Goal: Task Accomplishment & Management: Use online tool/utility

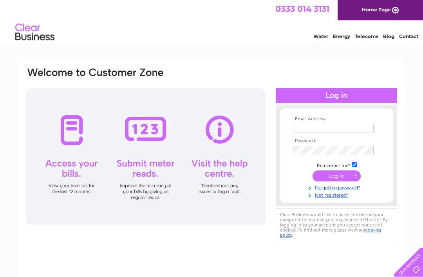
click at [304, 130] on input "text" at bounding box center [333, 128] width 81 height 9
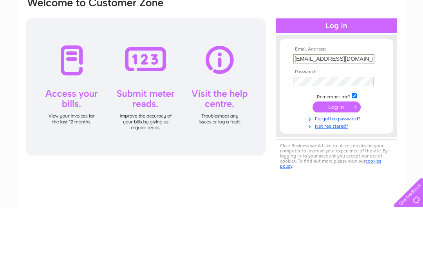
type input "Bitsnbobscullen@gmail.com"
click at [343, 171] on input "submit" at bounding box center [336, 176] width 48 height 11
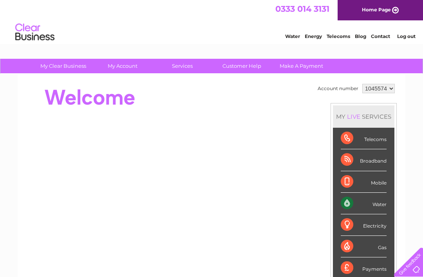
click at [381, 207] on div "Water" at bounding box center [363, 204] width 46 height 22
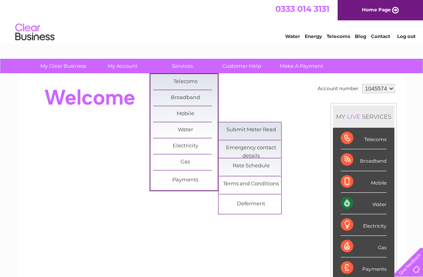
click at [267, 131] on link "Submit Meter Read" at bounding box center [251, 130] width 65 height 16
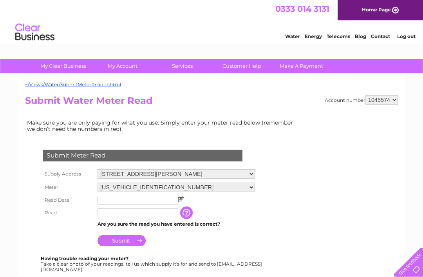
click at [143, 204] on input "text" at bounding box center [137, 200] width 81 height 9
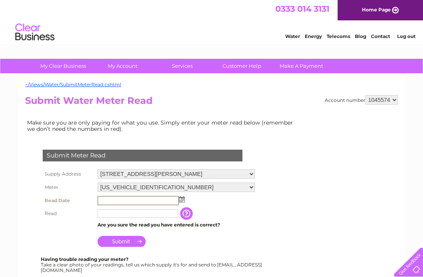
click at [182, 200] on img at bounding box center [182, 199] width 6 height 6
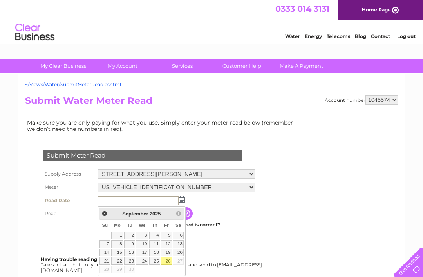
click at [169, 262] on link "26" at bounding box center [166, 261] width 11 height 8
type input "2025/09/26"
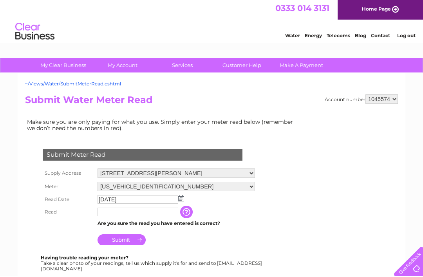
scroll to position [15, 0]
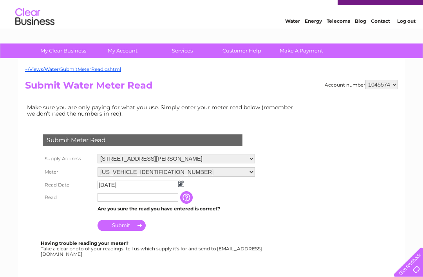
click at [111, 200] on input "text" at bounding box center [137, 197] width 81 height 9
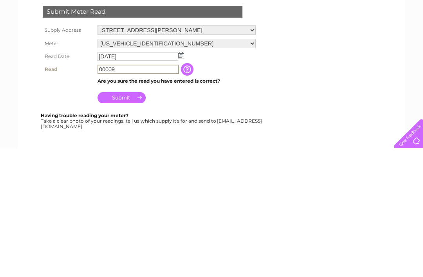
type input "00009"
click at [189, 191] on input "button" at bounding box center [188, 197] width 14 height 13
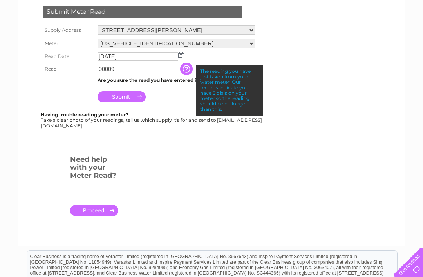
click at [122, 99] on input "Submit" at bounding box center [121, 96] width 48 height 11
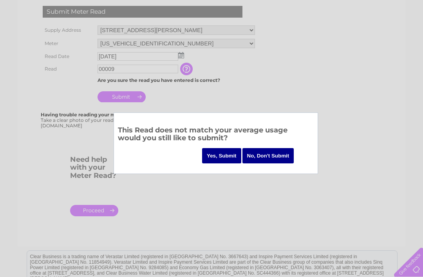
click at [223, 161] on input "Yes, Submit" at bounding box center [221, 155] width 39 height 15
